Goal: Task Accomplishment & Management: Complete application form

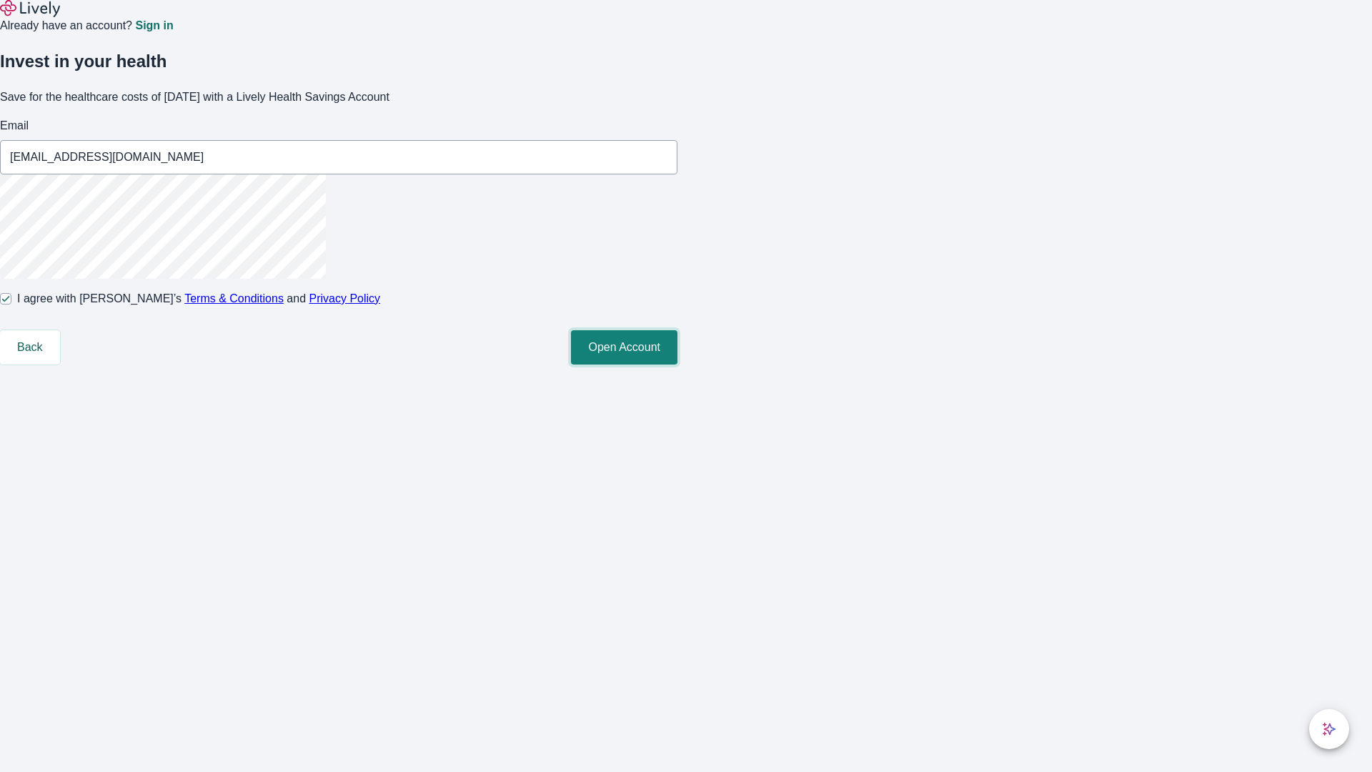
click at [677, 364] on button "Open Account" at bounding box center [624, 347] width 106 height 34
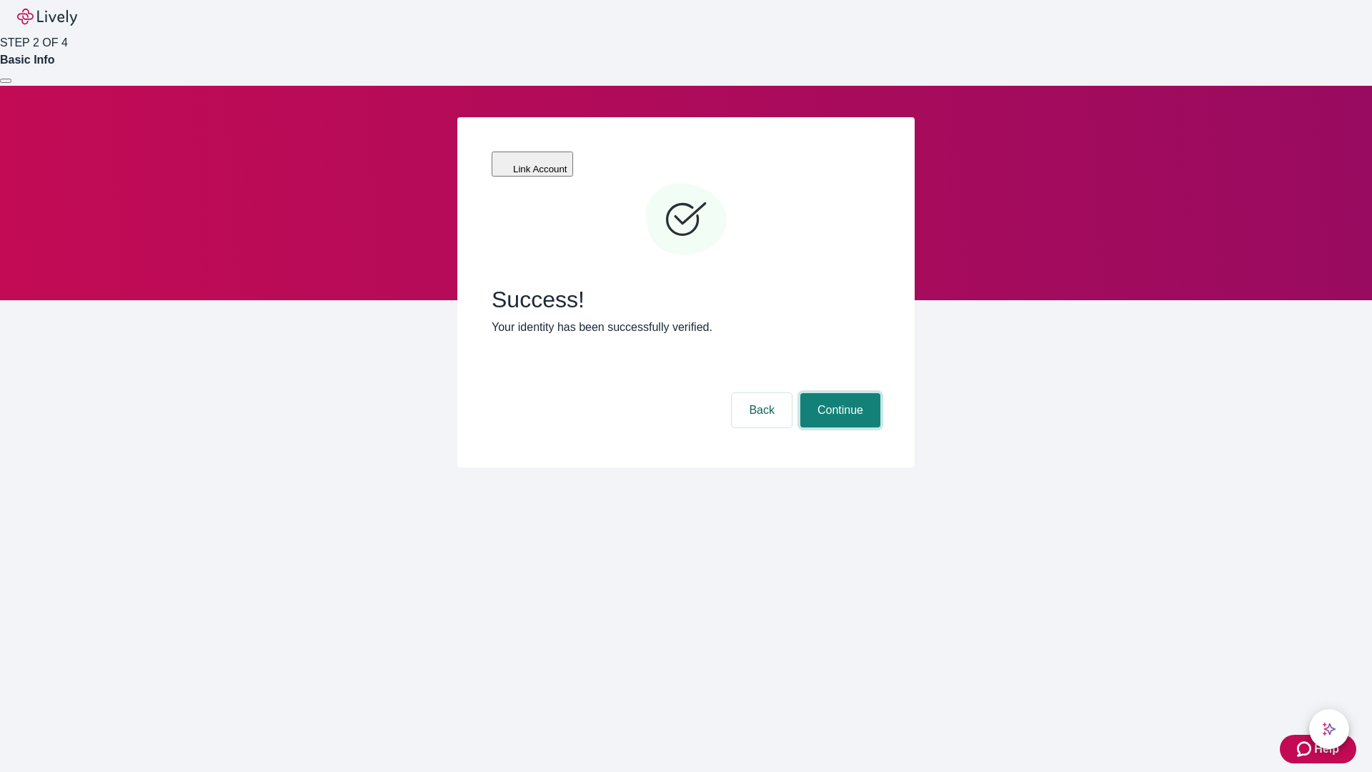
click at [838, 393] on button "Continue" at bounding box center [840, 410] width 80 height 34
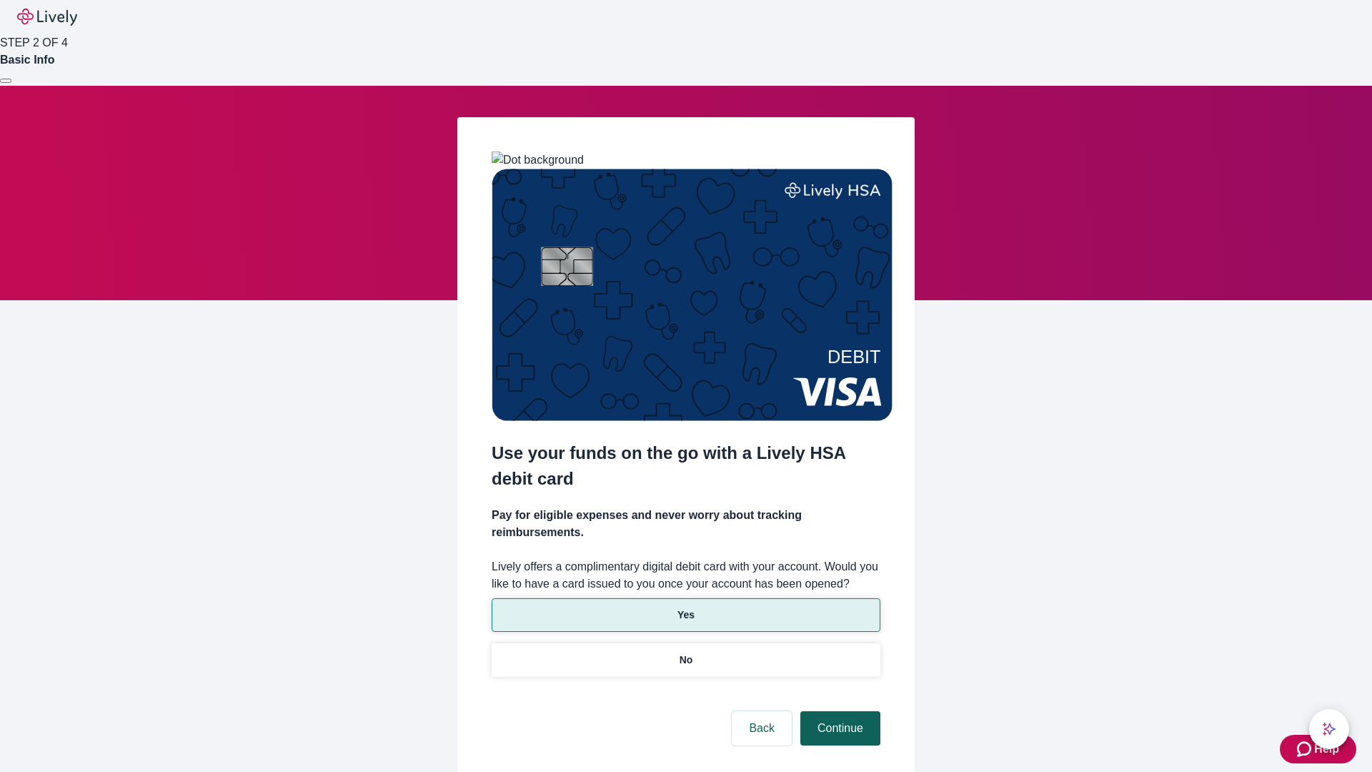
click at [685, 607] on p "Yes" at bounding box center [685, 614] width 17 height 15
click at [838, 711] on button "Continue" at bounding box center [840, 728] width 80 height 34
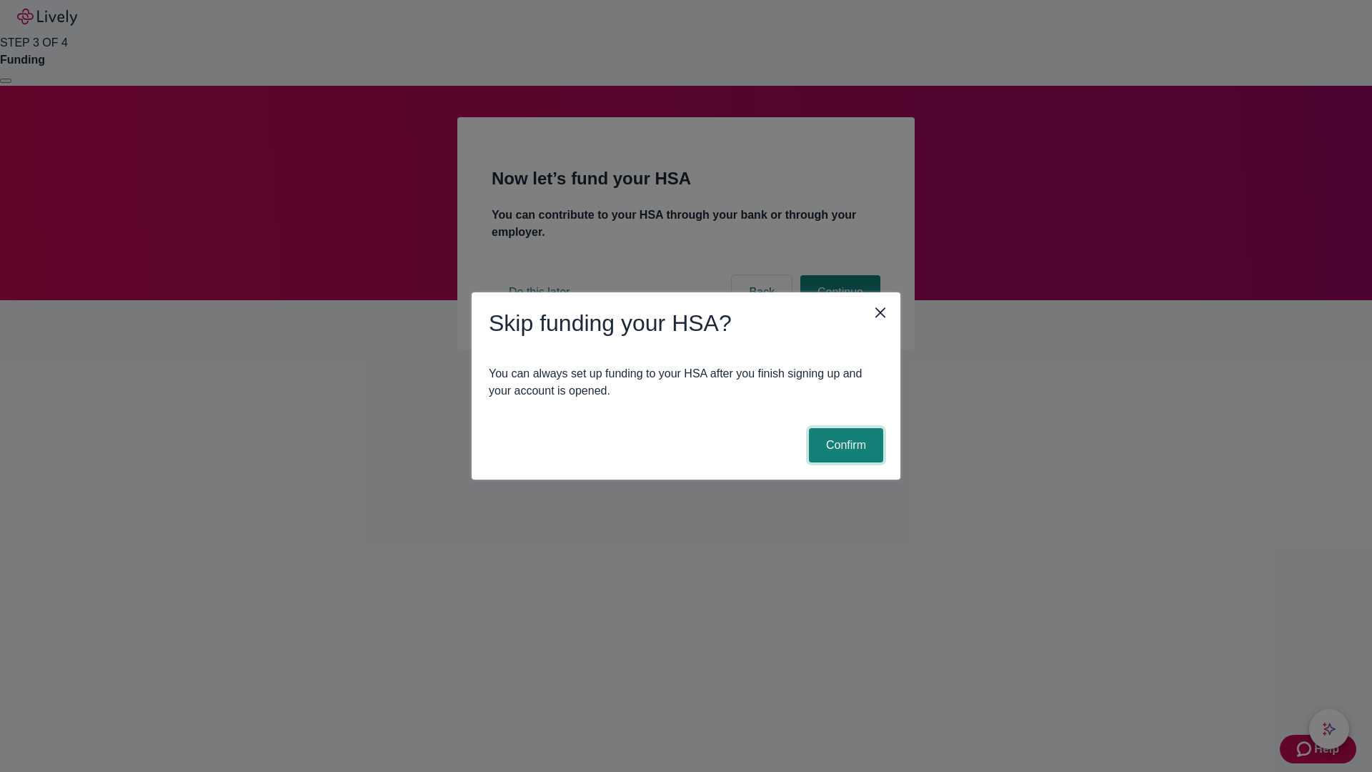
click at [844, 445] on button "Confirm" at bounding box center [846, 445] width 74 height 34
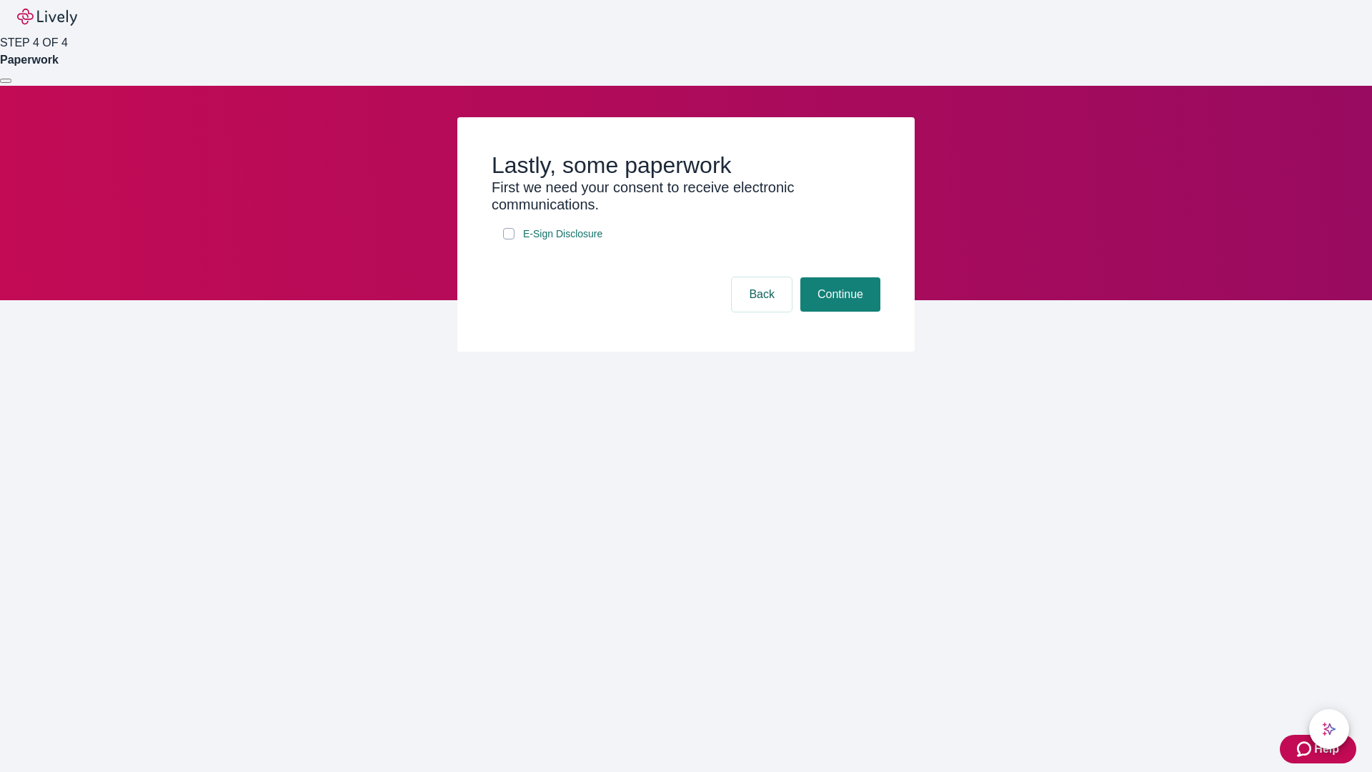
click at [509, 239] on input "E-Sign Disclosure" at bounding box center [508, 233] width 11 height 11
checkbox input "true"
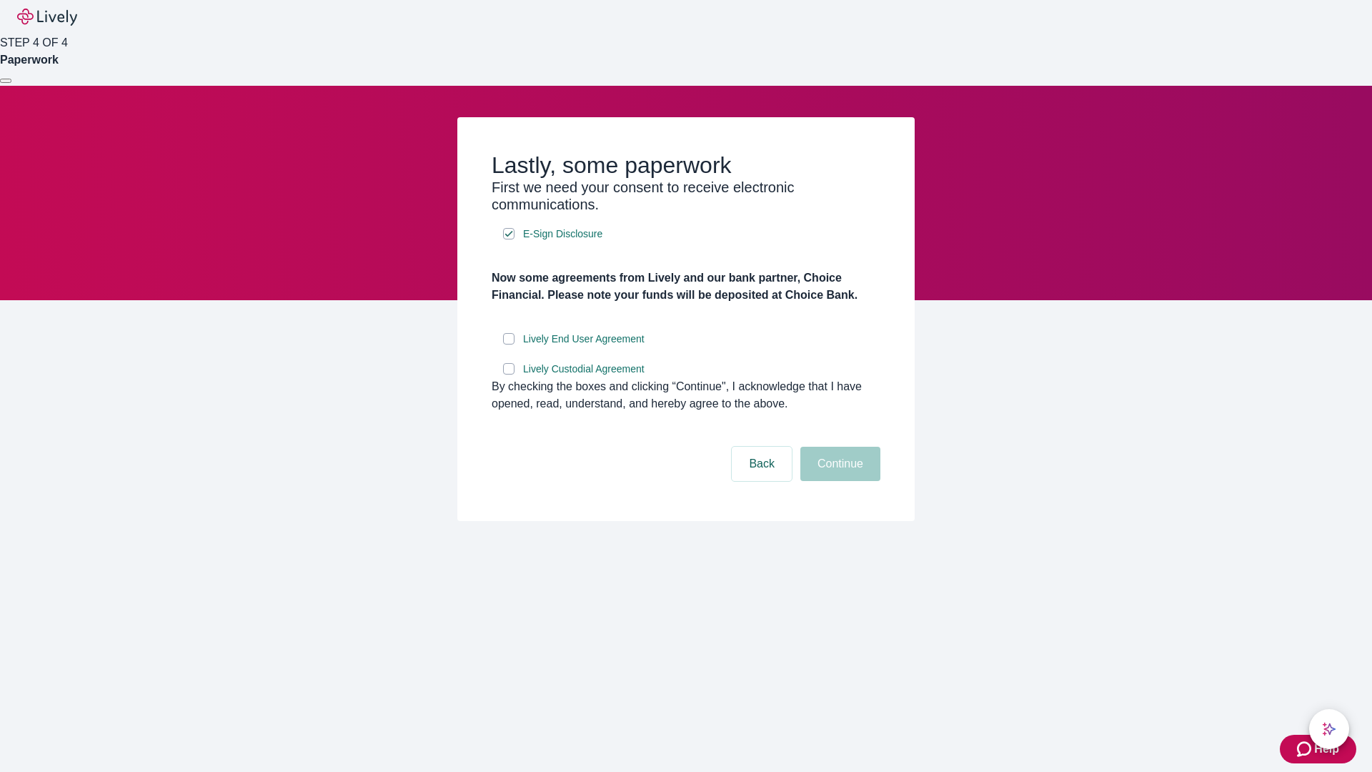
click at [509, 344] on input "Lively End User Agreement" at bounding box center [508, 338] width 11 height 11
checkbox input "true"
click at [509, 374] on input "Lively Custodial Agreement" at bounding box center [508, 368] width 11 height 11
checkbox input "true"
click at [838, 481] on button "Continue" at bounding box center [840, 463] width 80 height 34
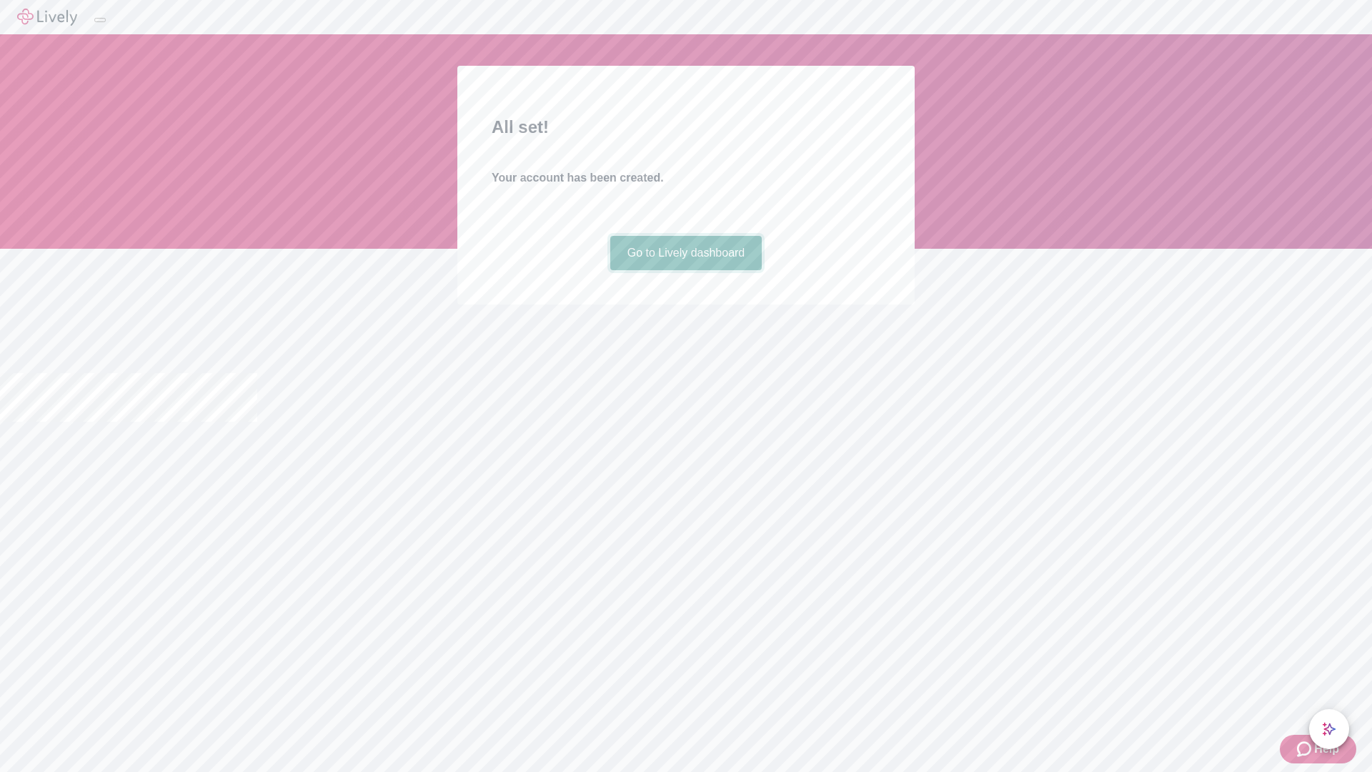
click at [685, 270] on link "Go to Lively dashboard" at bounding box center [686, 253] width 152 height 34
